Goal: Task Accomplishment & Management: Manage account settings

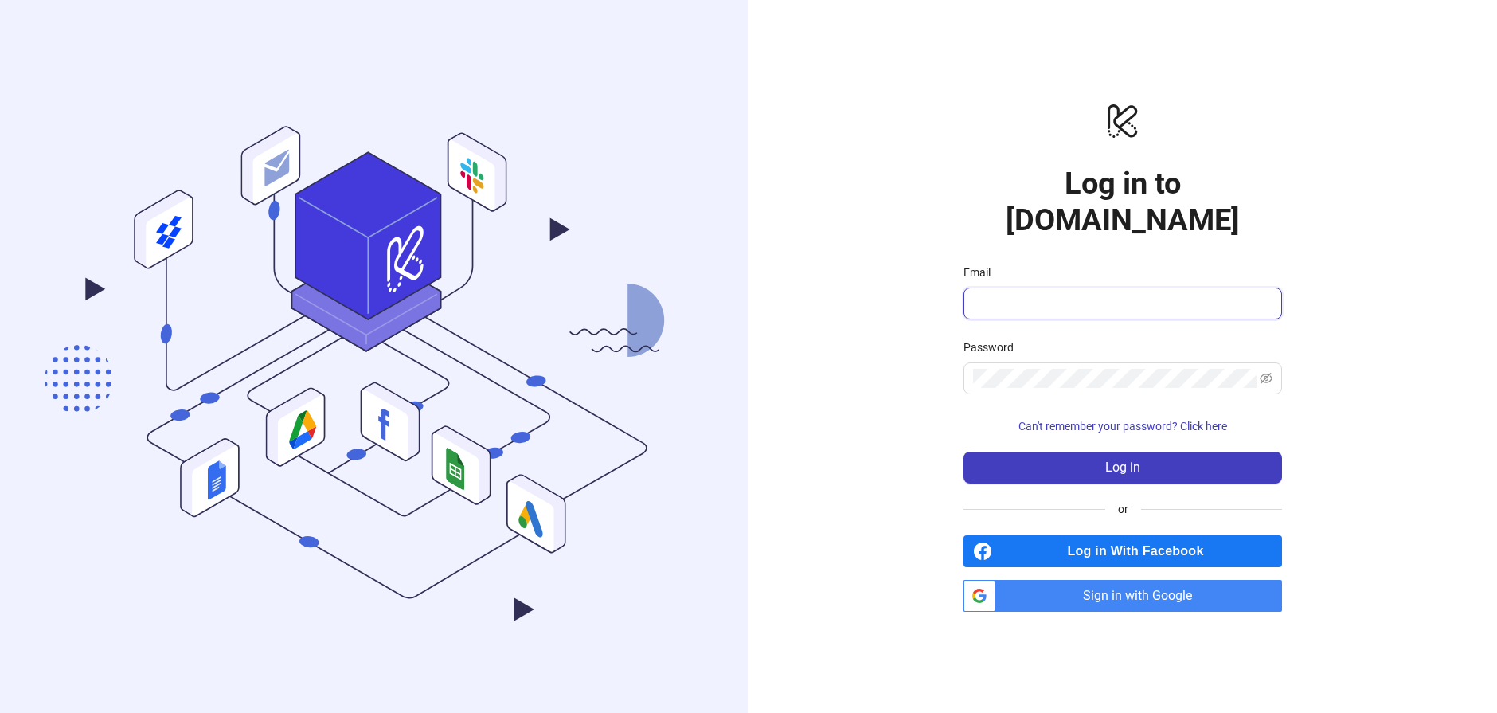
click at [998, 294] on input "Email" at bounding box center [1121, 303] width 296 height 19
click at [1111, 580] on span "Sign in with Google" at bounding box center [1142, 596] width 280 height 32
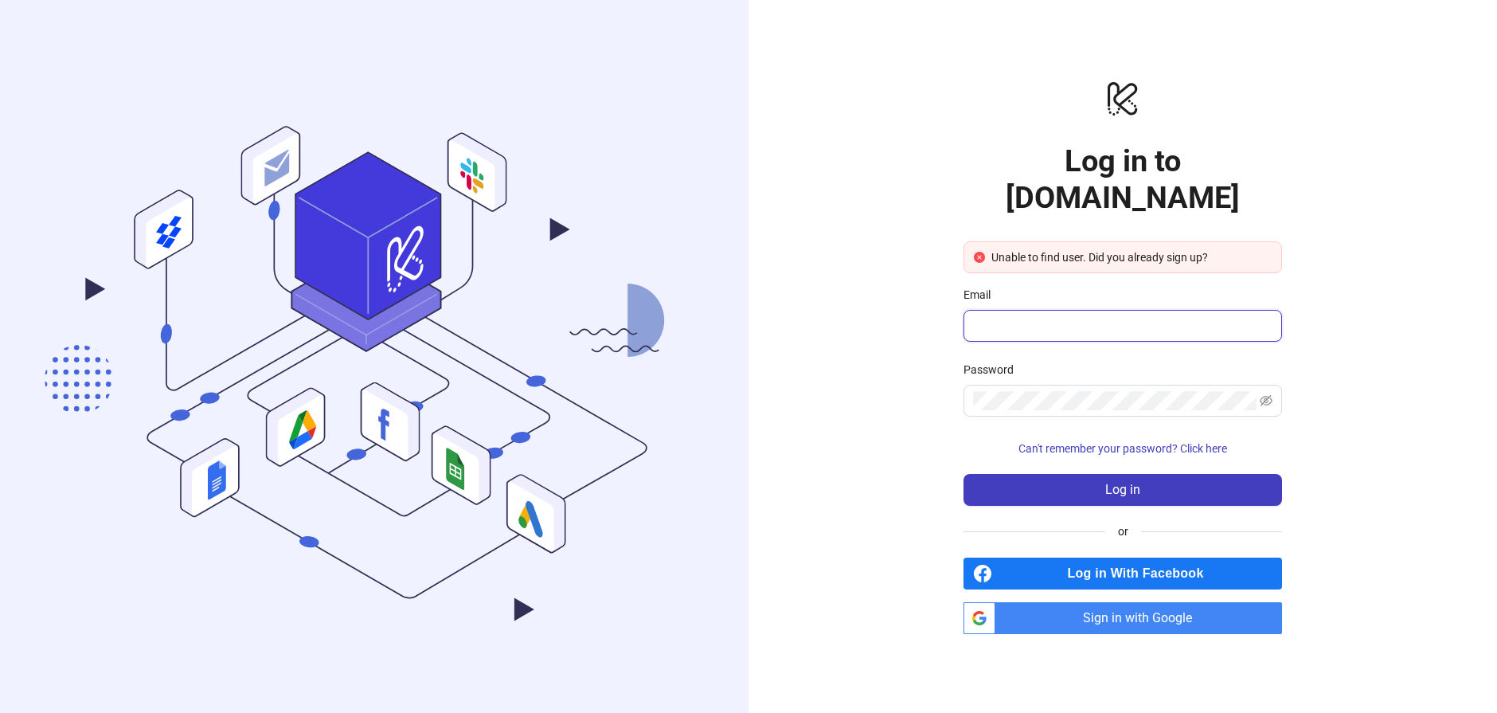
click at [1038, 316] on input "Email" at bounding box center [1121, 325] width 296 height 19
type input "**********"
click at [1017, 385] on span at bounding box center [1123, 401] width 319 height 32
click at [964, 474] on button "Log in" at bounding box center [1123, 490] width 319 height 32
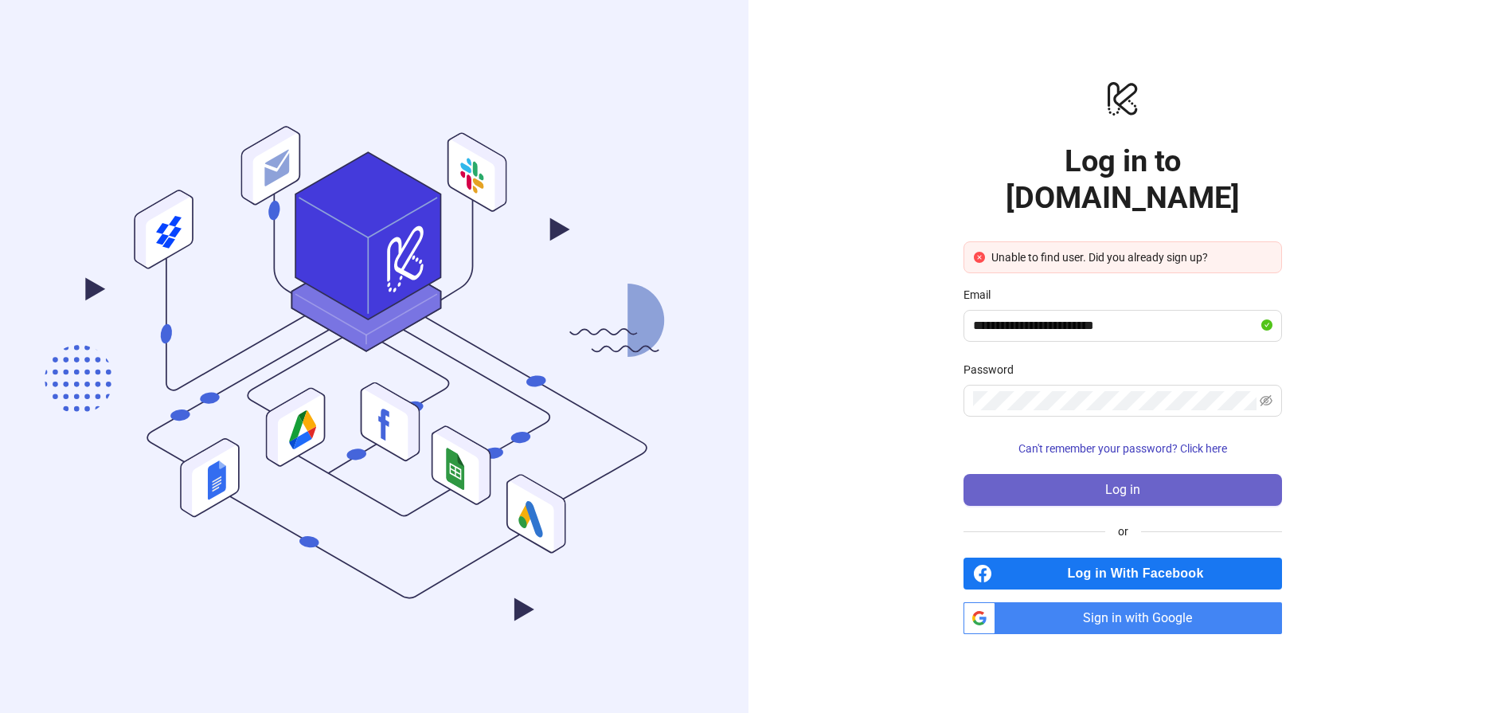
click at [1094, 474] on button "Log in" at bounding box center [1123, 490] width 319 height 32
click at [1149, 557] on span "Log in With Facebook" at bounding box center [1141, 573] width 284 height 32
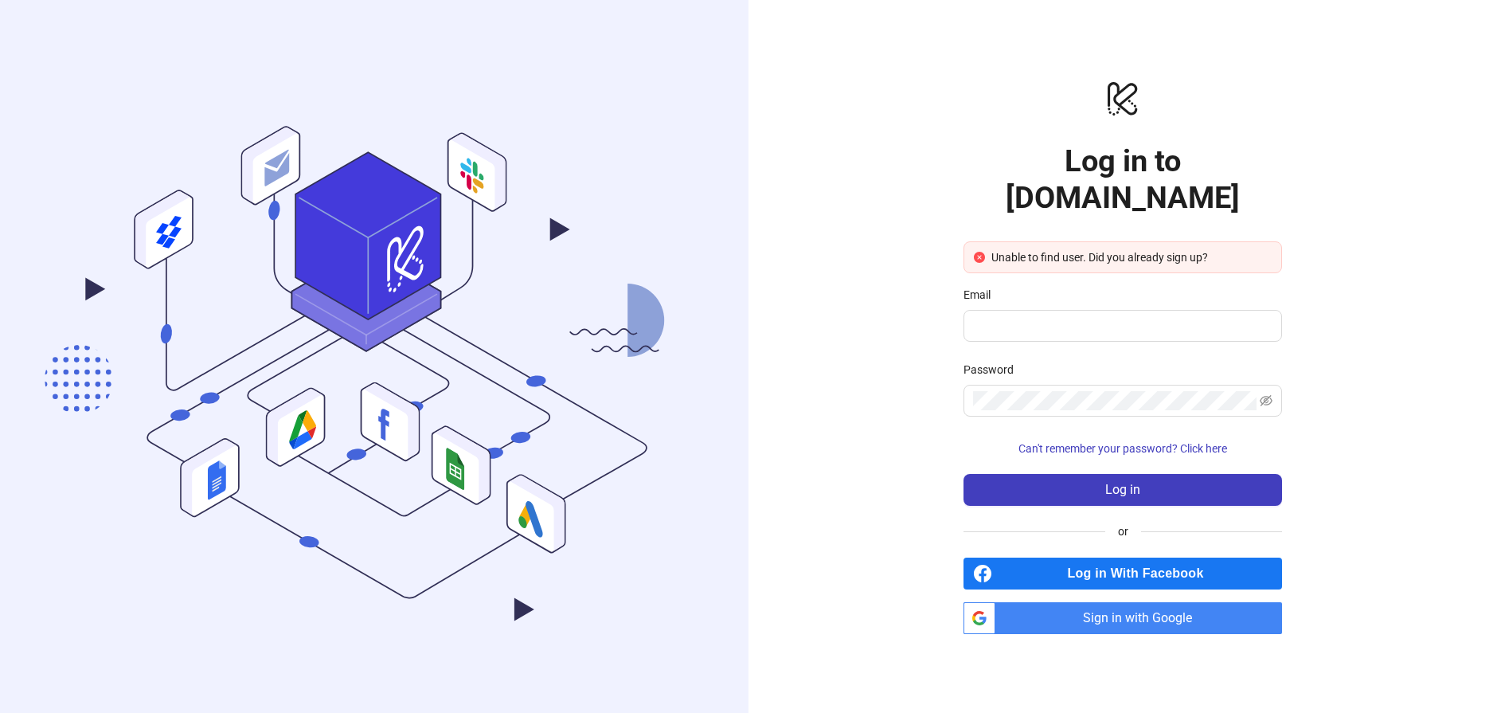
click at [1086, 561] on span "Log in With Facebook" at bounding box center [1141, 573] width 284 height 32
